Goal: Check status: Verify the current state of an ongoing process or item

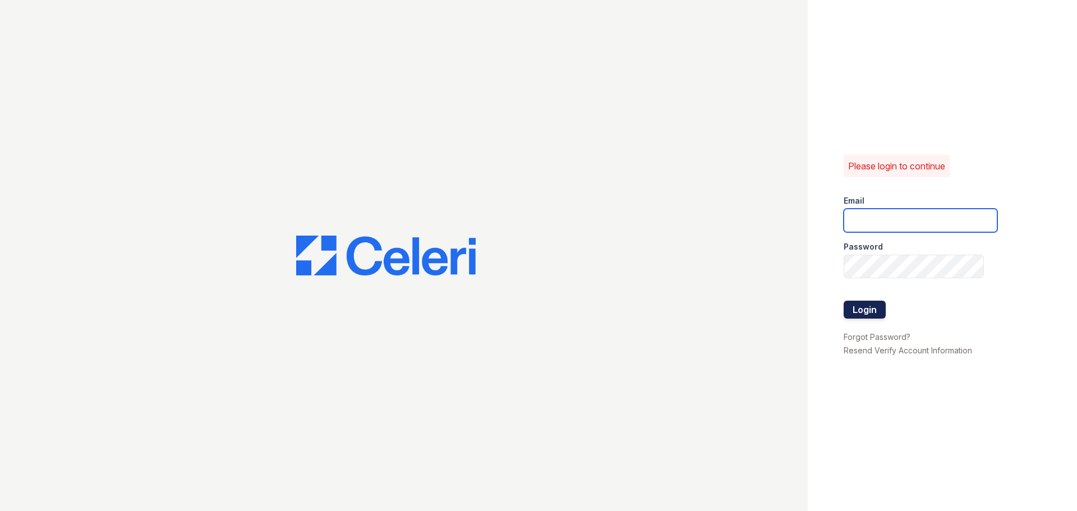
type input "arriveunionwharf@trinity-pm.com"
click at [869, 307] on button "Login" at bounding box center [865, 310] width 42 height 18
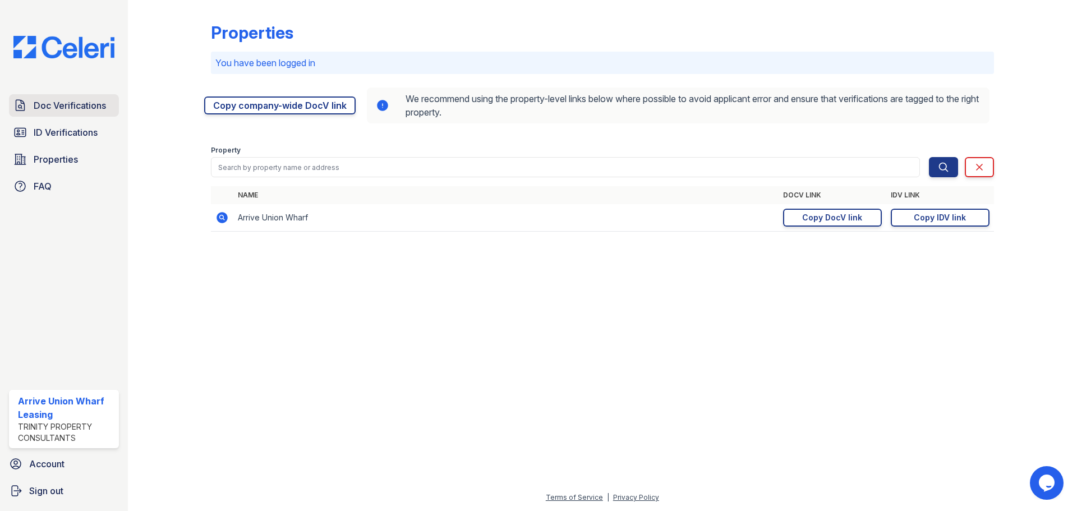
click at [49, 109] on span "Doc Verifications" at bounding box center [70, 105] width 72 height 13
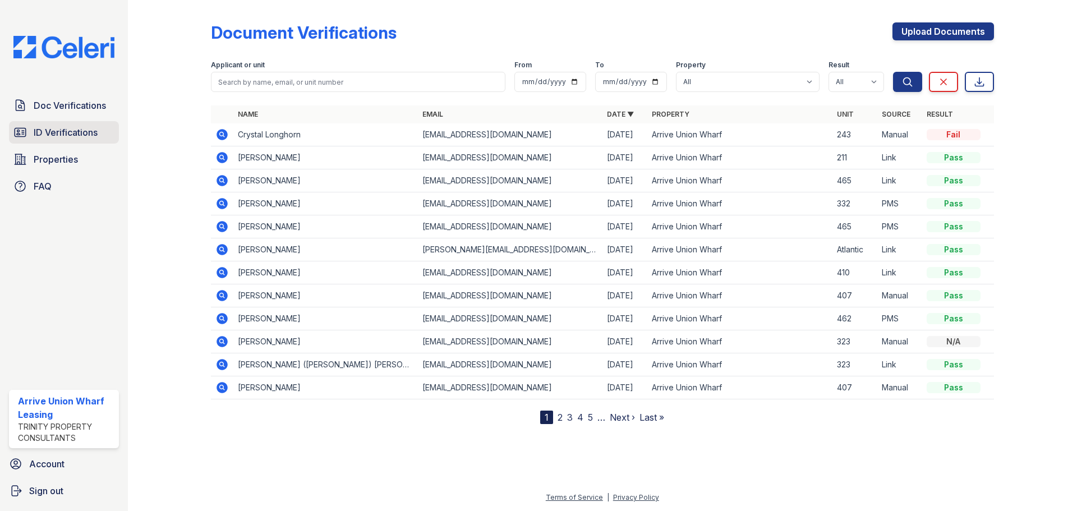
click at [72, 137] on span "ID Verifications" at bounding box center [66, 132] width 64 height 13
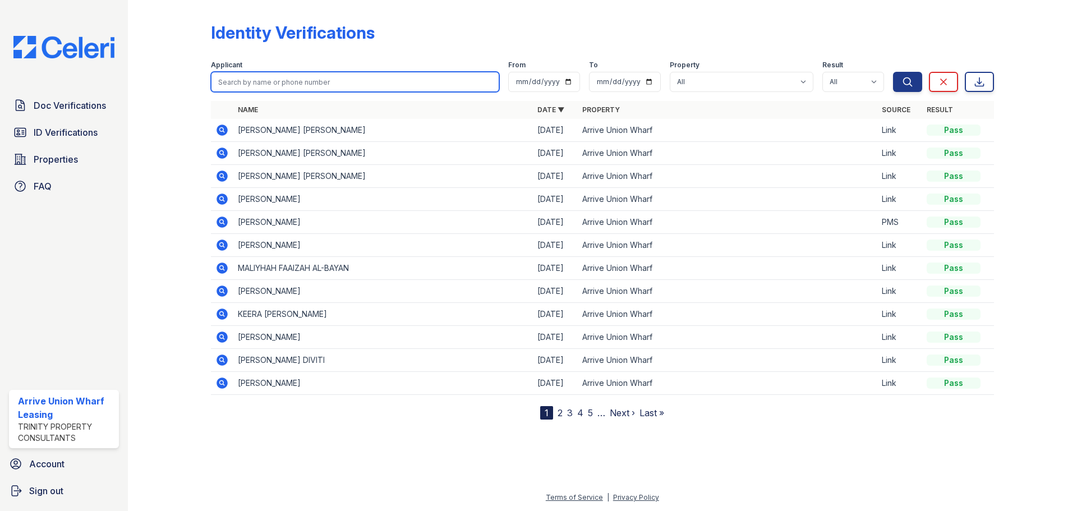
click at [248, 76] on input "search" at bounding box center [355, 82] width 288 height 20
type input "kanya"
click at [893, 72] on button "Search" at bounding box center [907, 82] width 29 height 20
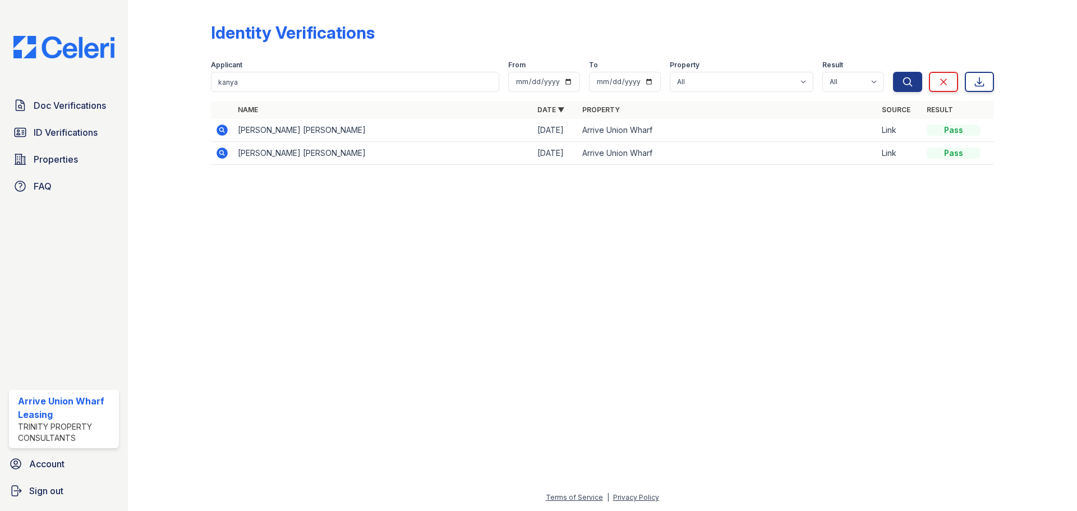
click at [220, 130] on icon at bounding box center [221, 129] width 13 height 13
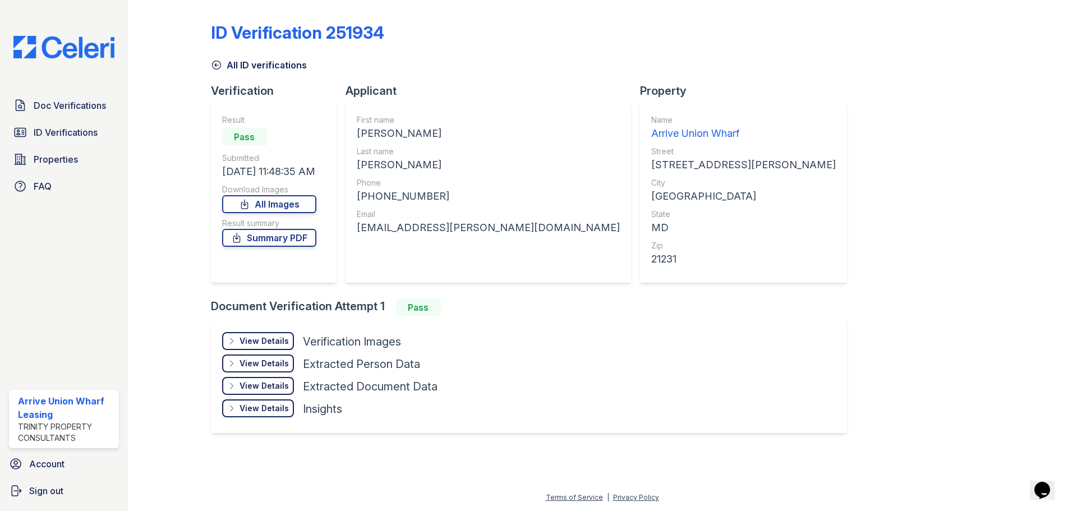
click at [273, 342] on div "View Details" at bounding box center [263, 340] width 49 height 11
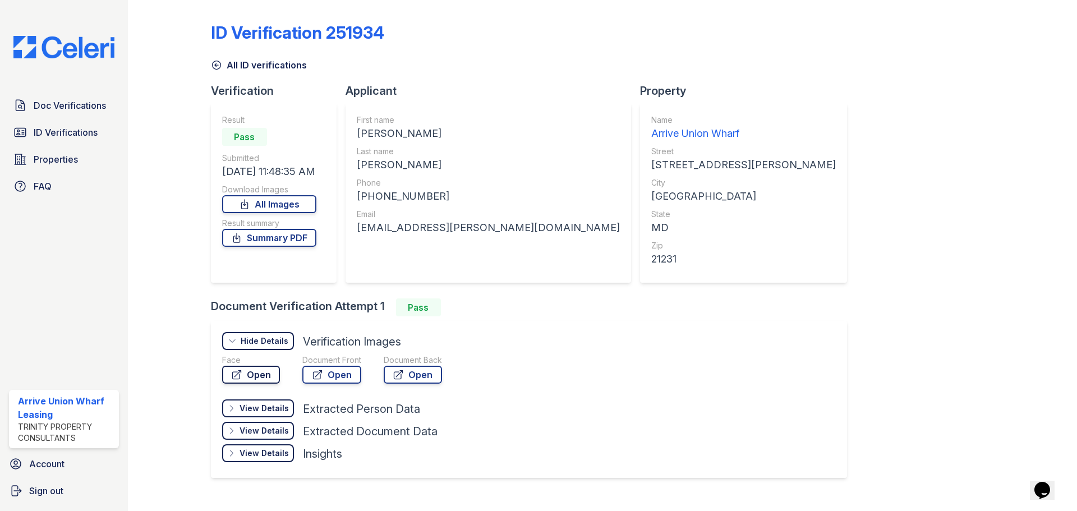
click at [261, 376] on link "Open" at bounding box center [251, 375] width 58 height 18
click at [319, 377] on icon at bounding box center [317, 374] width 11 height 11
click at [418, 377] on link "Open" at bounding box center [413, 375] width 58 height 18
click at [317, 379] on icon at bounding box center [317, 375] width 8 height 8
